Goal: Information Seeking & Learning: Learn about a topic

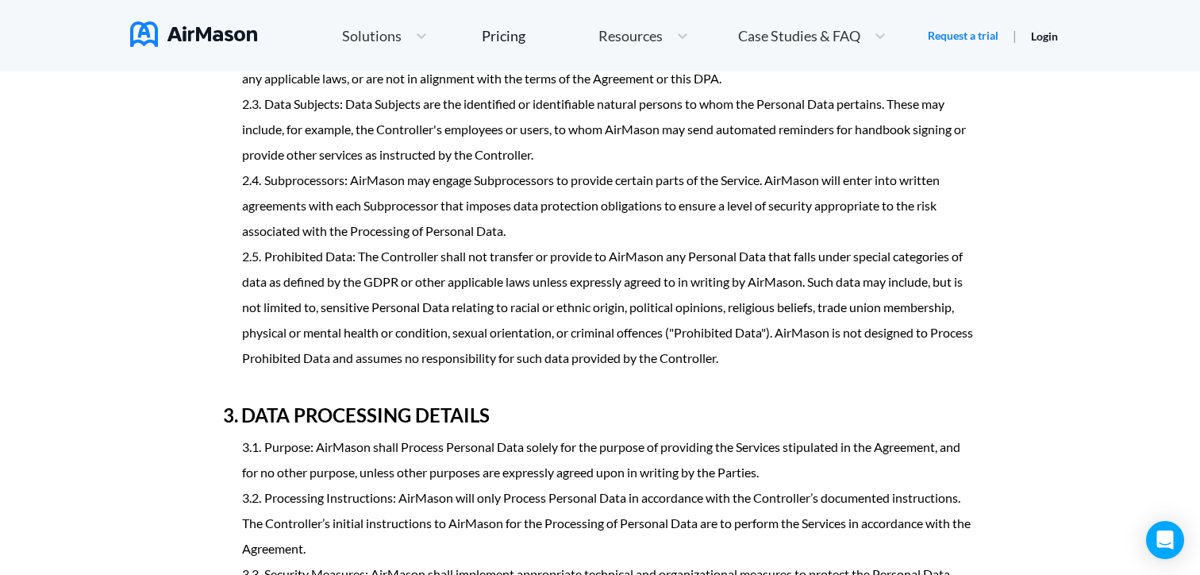
scroll to position [1422, 0]
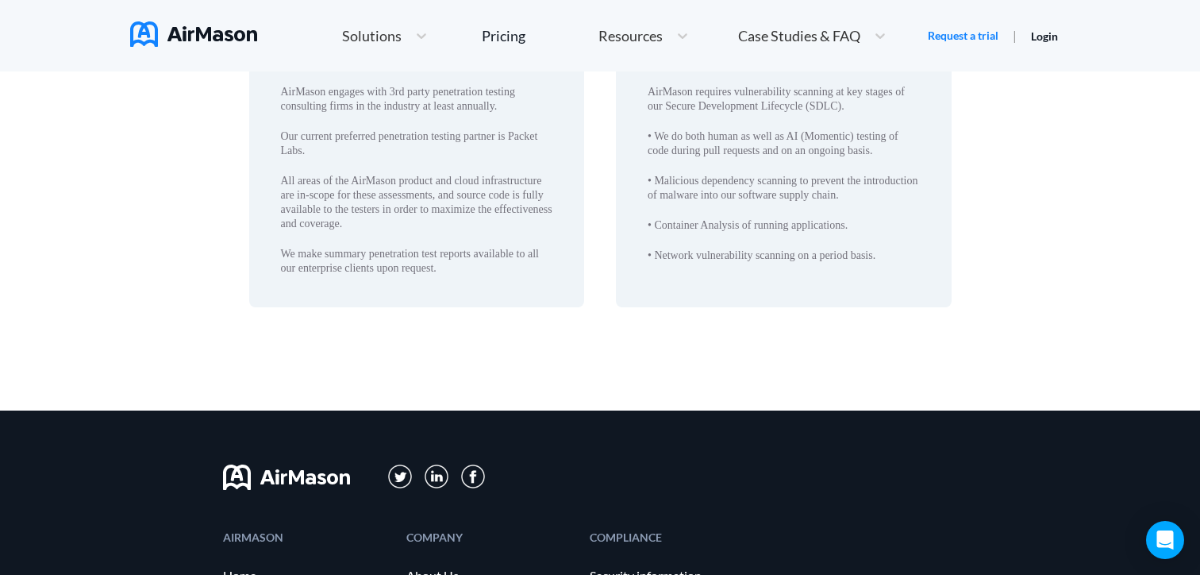
scroll to position [2996, 0]
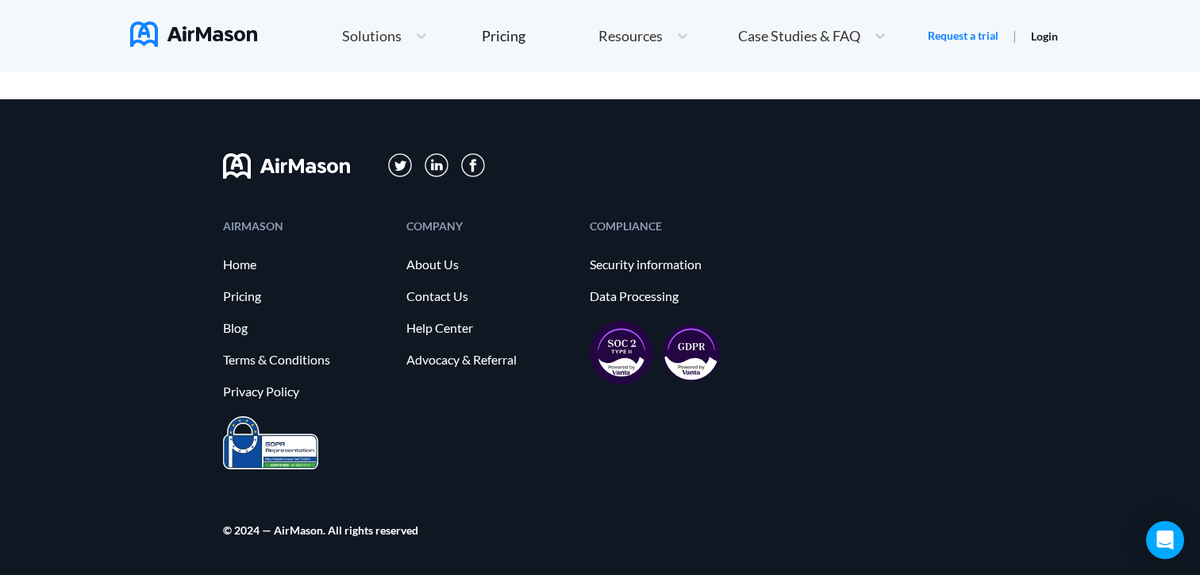
click at [465, 412] on div "COMPANY About Us Contact Us Help Center Advocacy & Referral" at bounding box center [489, 318] width 167 height 195
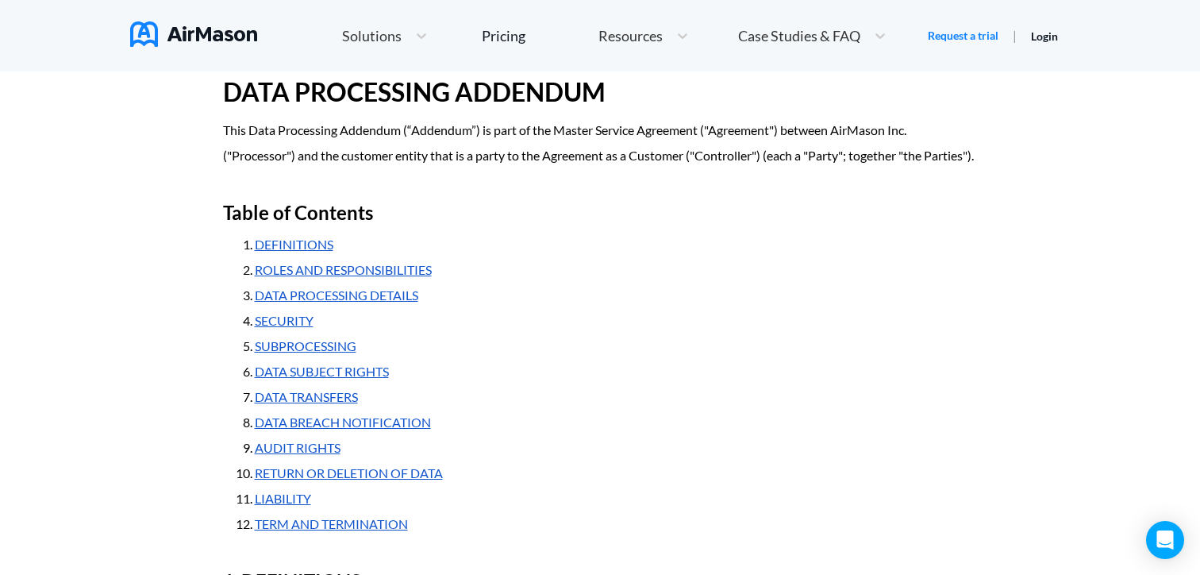
click at [492, 257] on li "DEFINITIONS" at bounding box center [616, 244] width 723 height 25
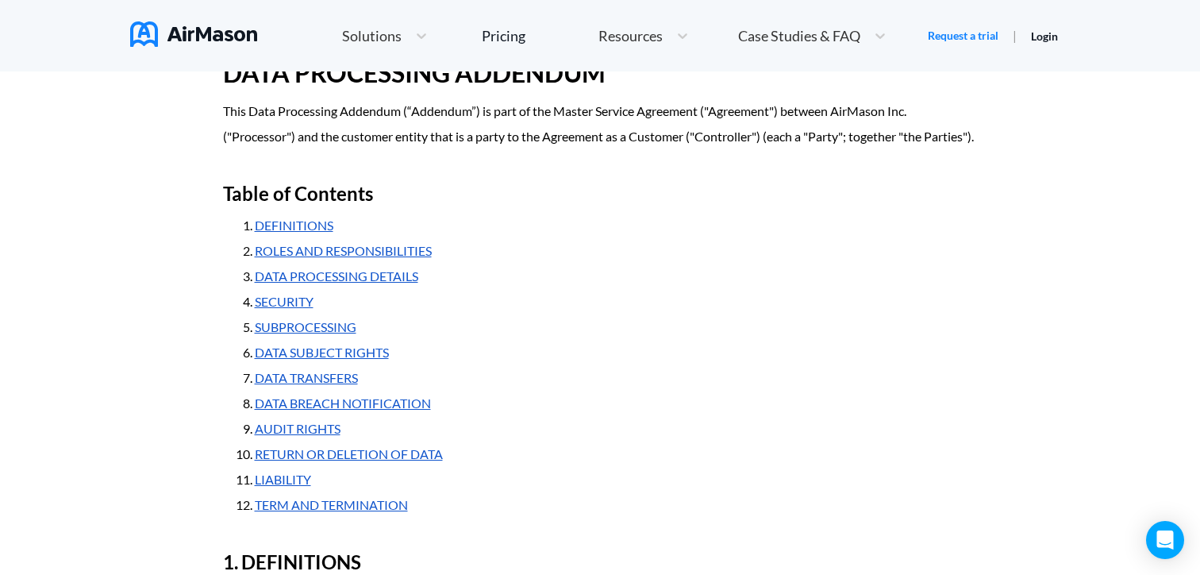
scroll to position [152, 0]
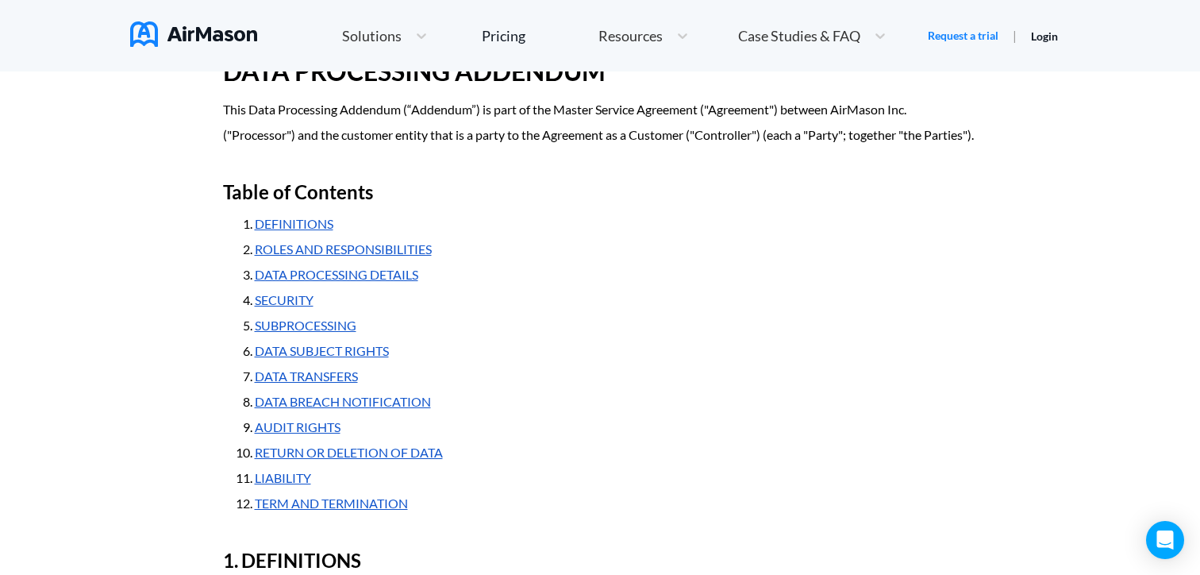
click at [487, 491] on li "LIABILITY" at bounding box center [616, 477] width 723 height 25
click at [389, 510] on link "TERM AND TERMINATION" at bounding box center [331, 502] width 153 height 15
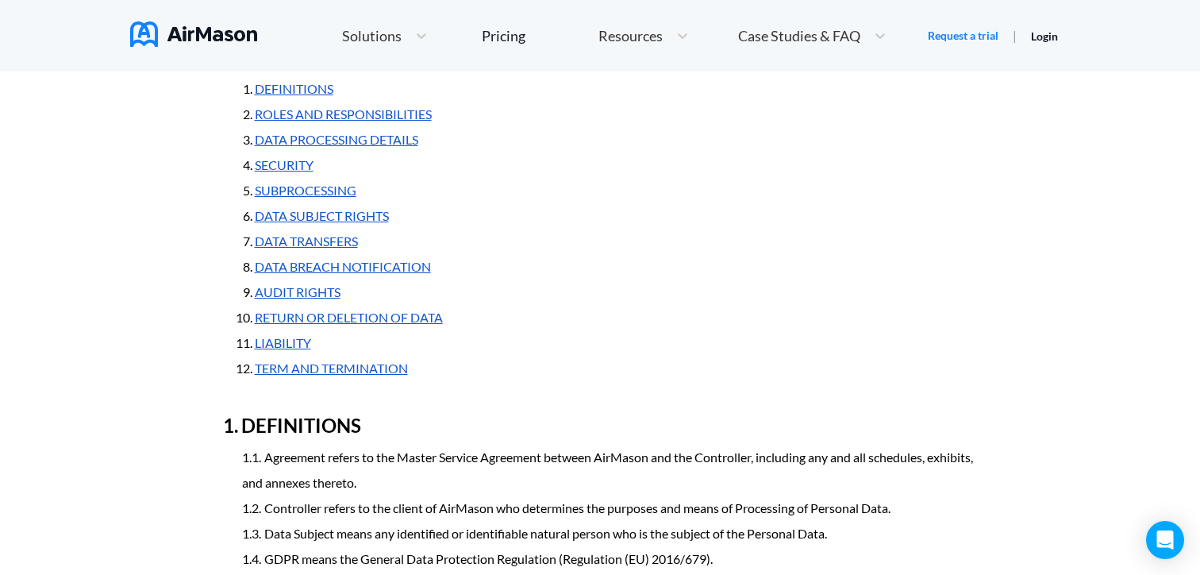
scroll to position [203, 0]
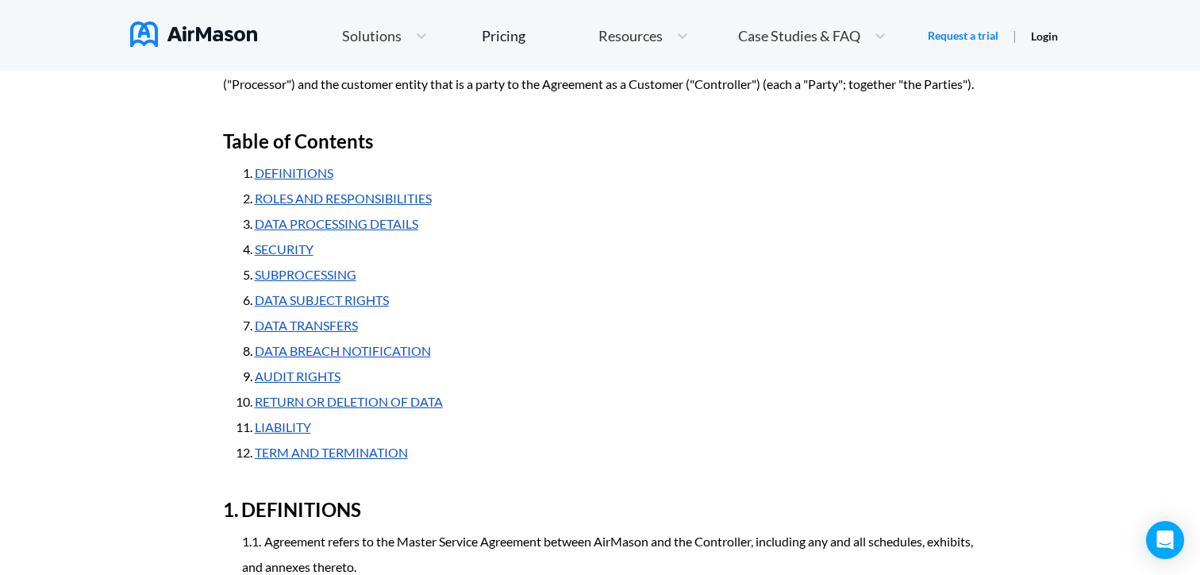
click at [279, 256] on link "SECURITY" at bounding box center [284, 248] width 59 height 15
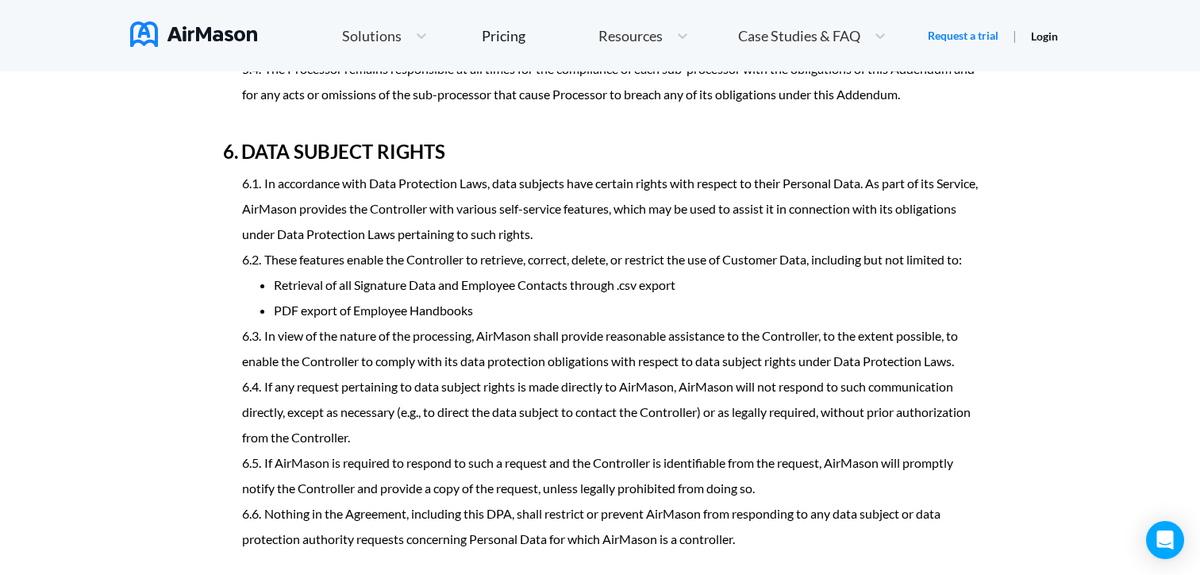
scroll to position [3055, 0]
